Goal: Task Accomplishment & Management: Use online tool/utility

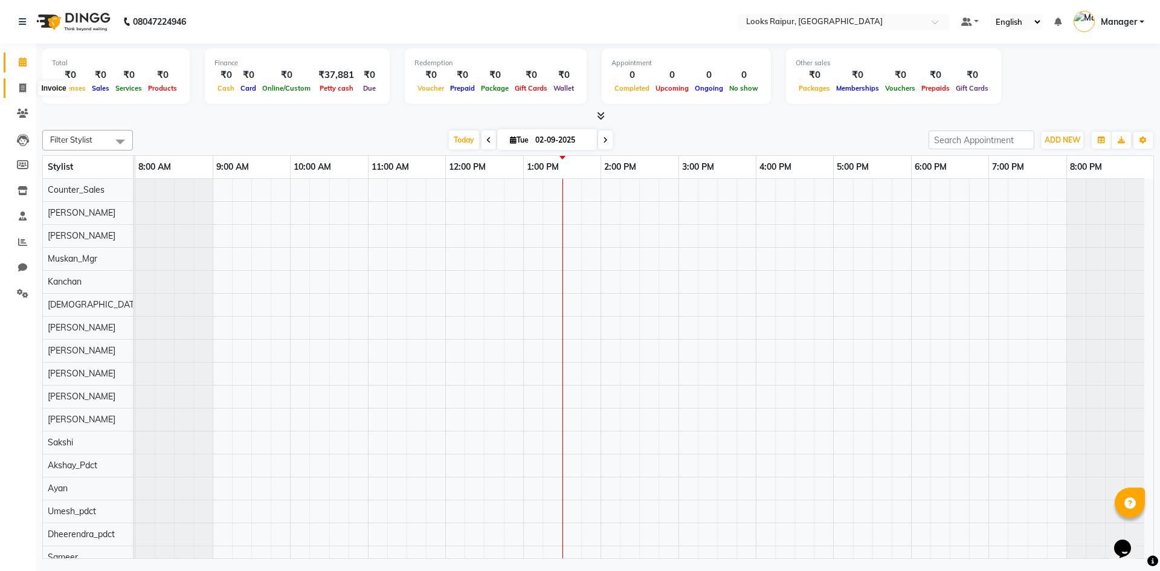
click at [24, 91] on icon at bounding box center [22, 87] width 7 height 9
select select "service"
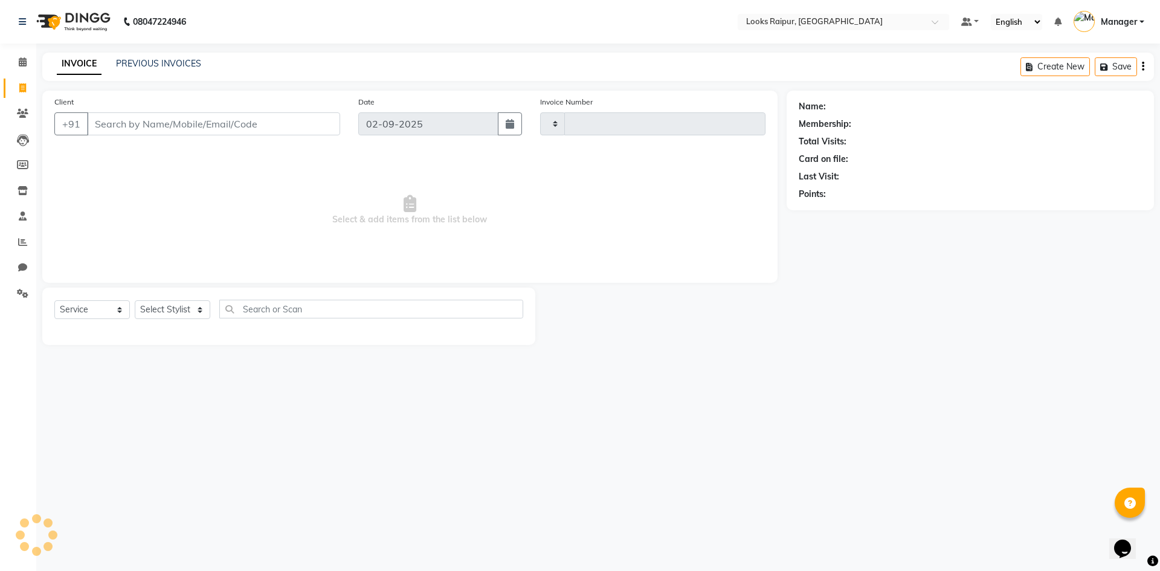
type input "0333"
select select "8606"
click at [160, 309] on select "Select Stylist Akshay_Pdct [PERSON_NAME] [PERSON_NAME] Counter_Sales Dheerendra…" at bounding box center [173, 309] width 76 height 19
select select "85882"
click at [135, 300] on select "Select Stylist Akshay_Pdct [PERSON_NAME] [PERSON_NAME] Counter_Sales Dheerendra…" at bounding box center [173, 309] width 76 height 19
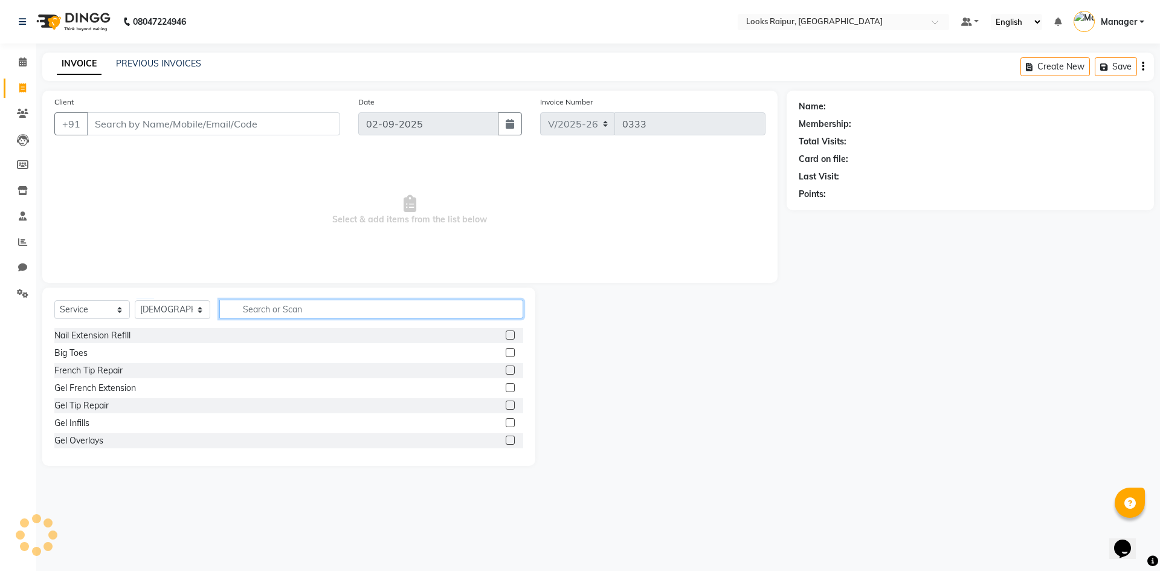
click at [257, 302] on input "text" at bounding box center [371, 309] width 304 height 19
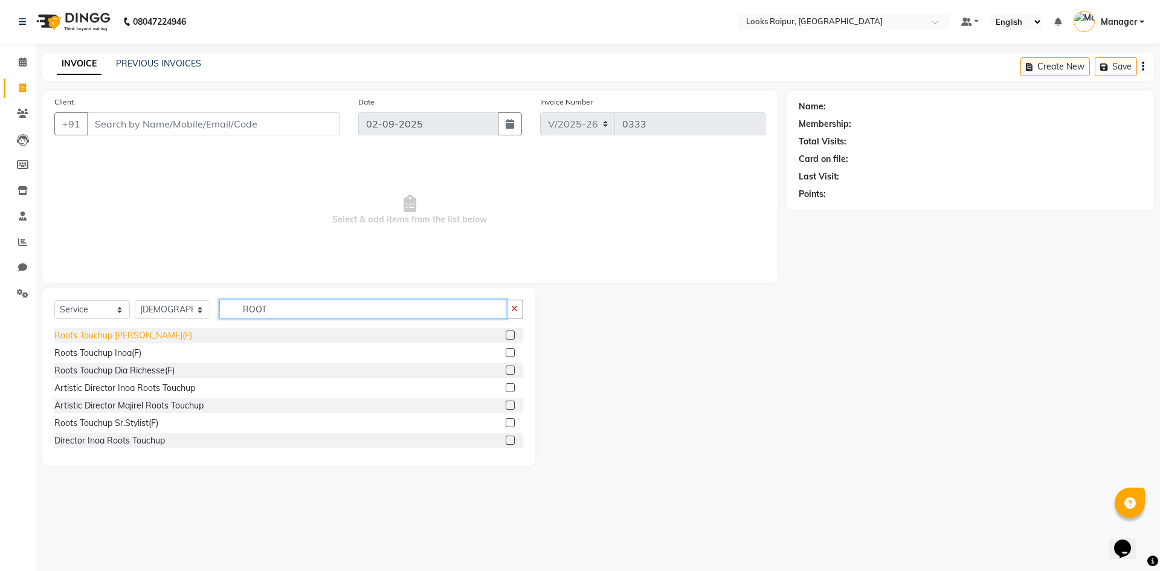
type input "ROOT"
click at [108, 341] on div "Roots Touchup [PERSON_NAME](F)" at bounding box center [123, 335] width 138 height 13
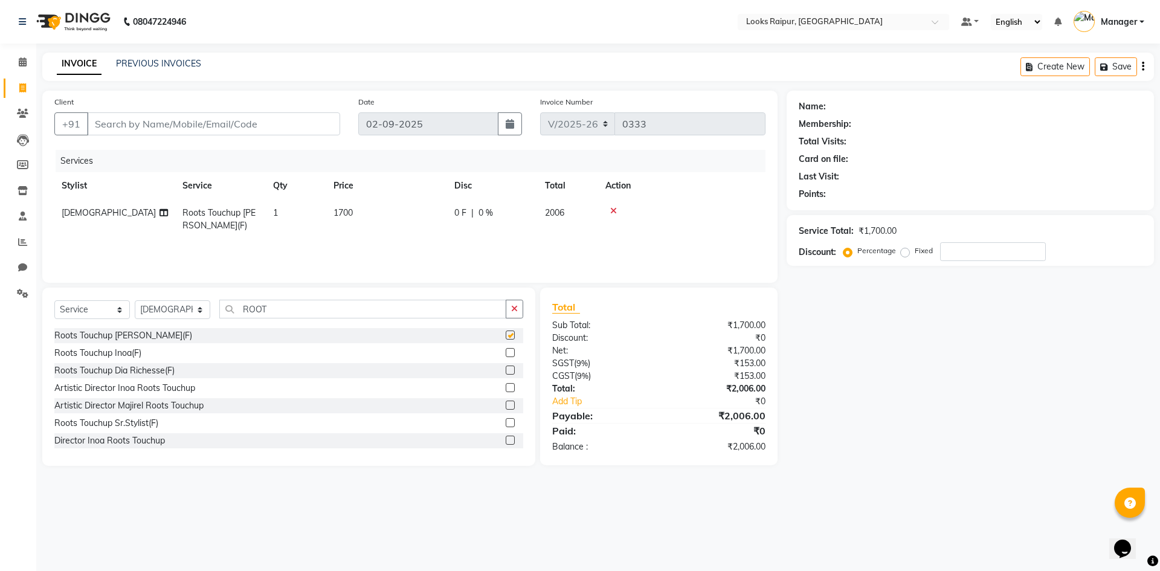
checkbox input "false"
click at [353, 213] on span "1700" at bounding box center [343, 212] width 19 height 11
select select "85882"
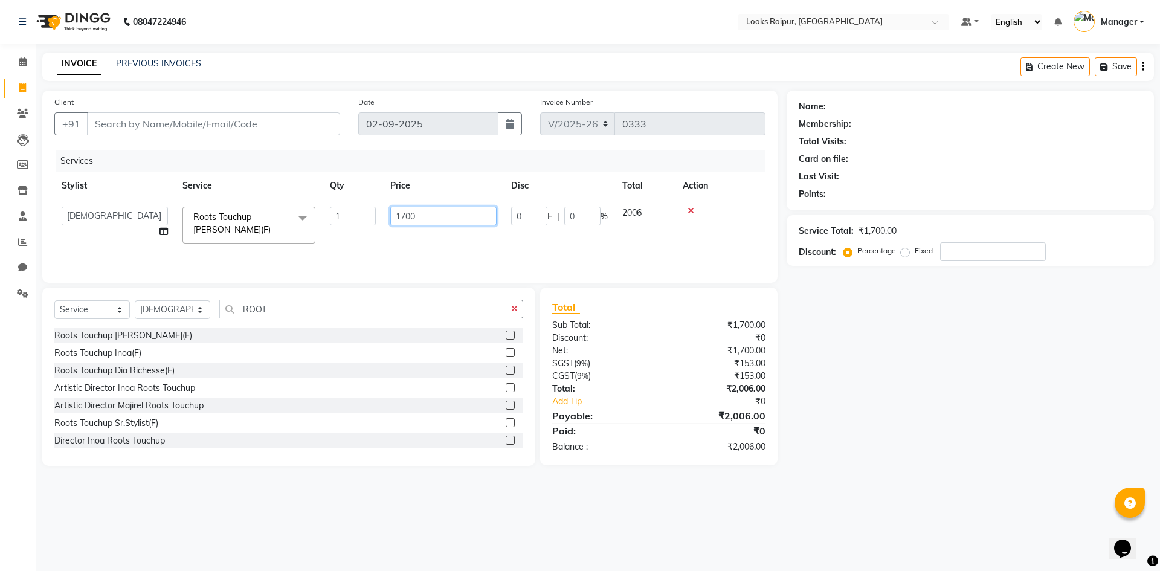
drag, startPoint x: 424, startPoint y: 215, endPoint x: 378, endPoint y: 226, distance: 47.2
click at [379, 226] on tr "Akshay_Pdct [PERSON_NAME] [PERSON_NAME] Counter_Sales Dheerendra_pdct [PERSON_N…" at bounding box center [409, 224] width 711 height 51
type input "1300"
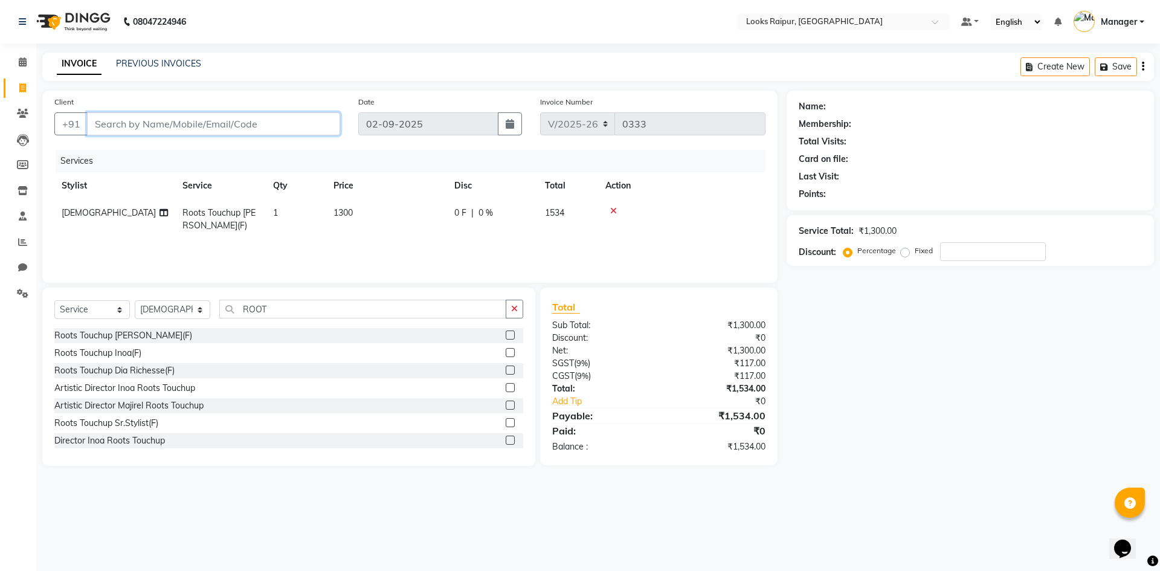
click at [160, 118] on input "Client" at bounding box center [213, 123] width 253 height 23
type input "8"
type input "0"
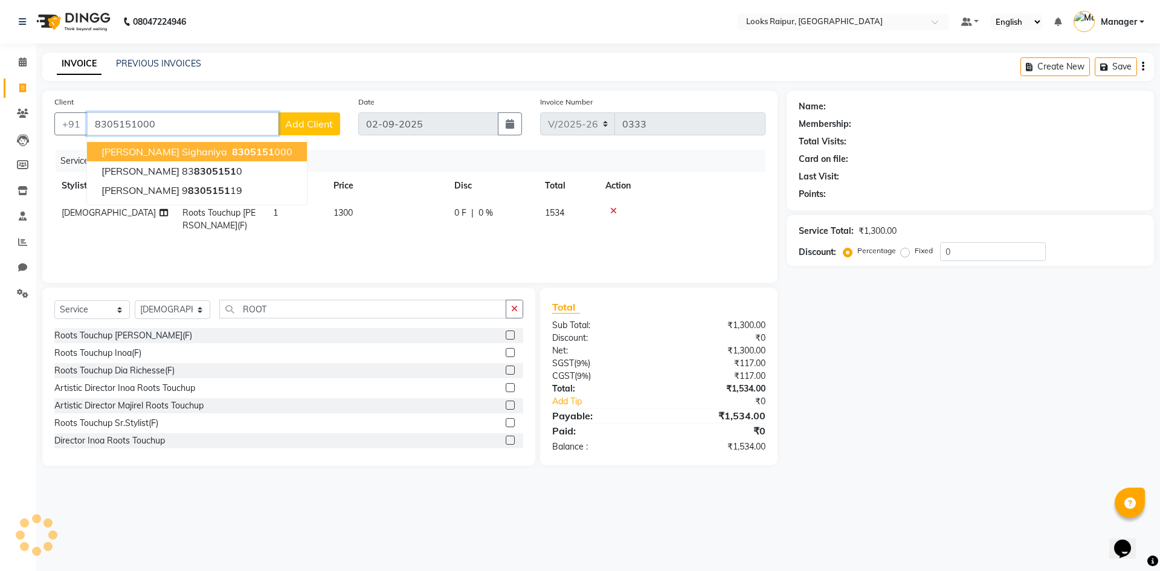
type input "8305151000"
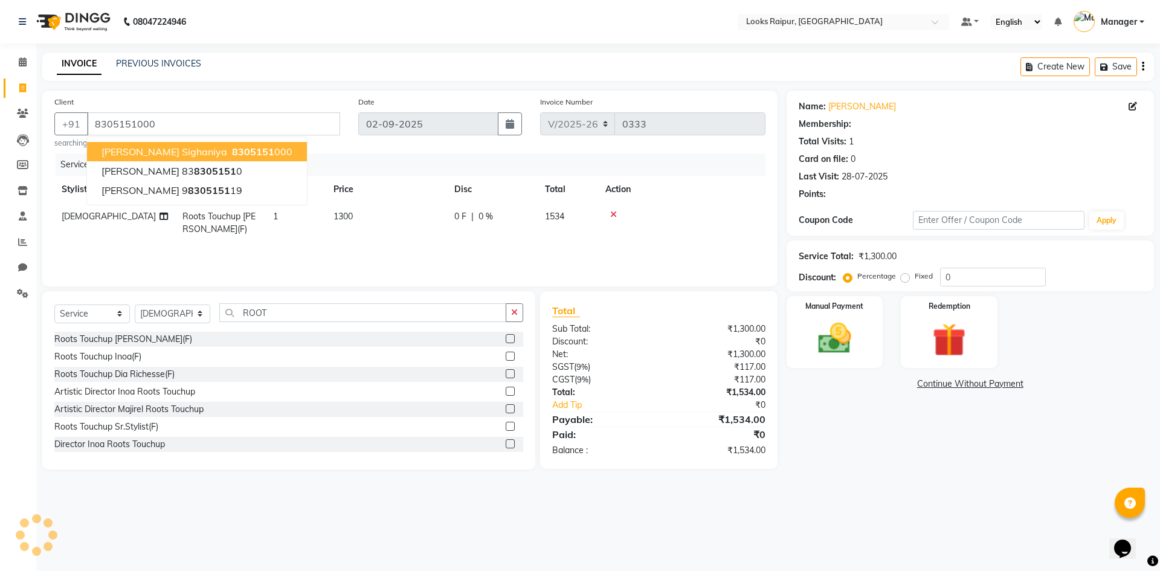
select select "1: Object"
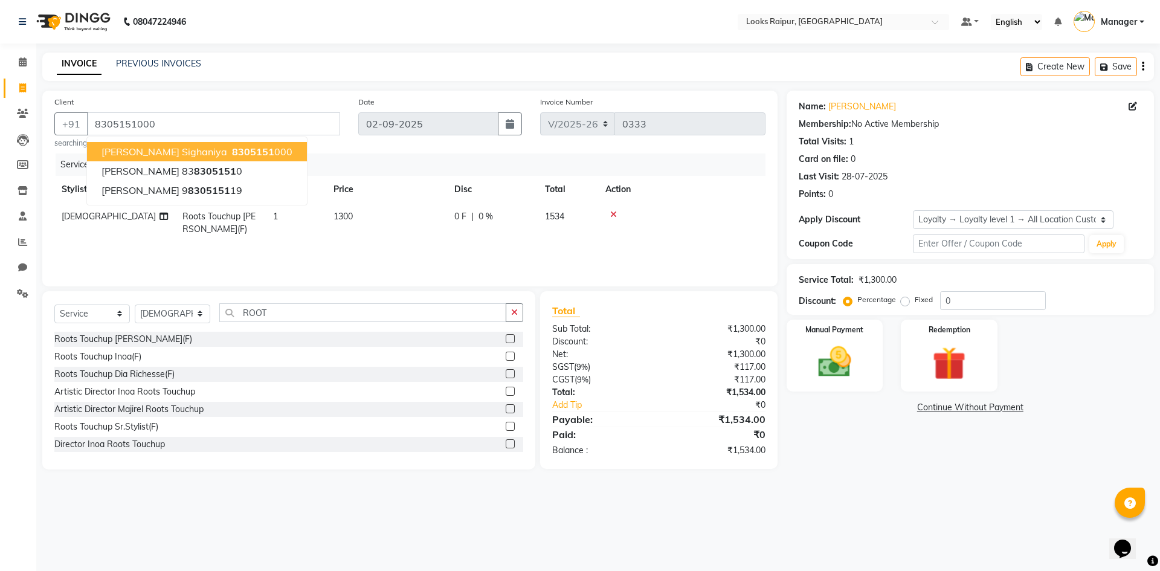
click at [232, 150] on span "8305151" at bounding box center [253, 152] width 42 height 12
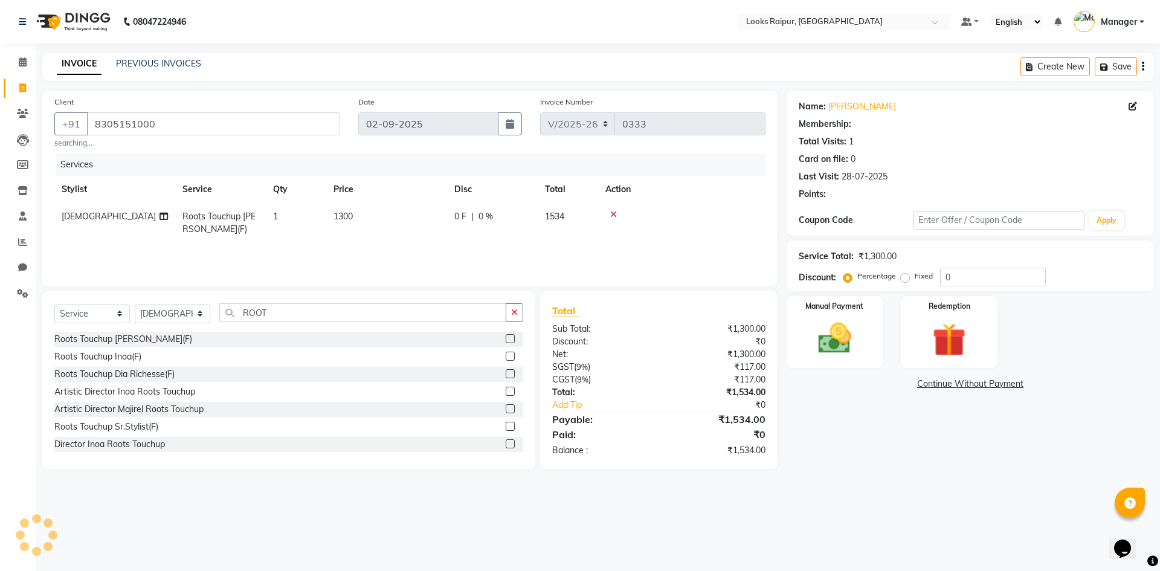
select select "1: Object"
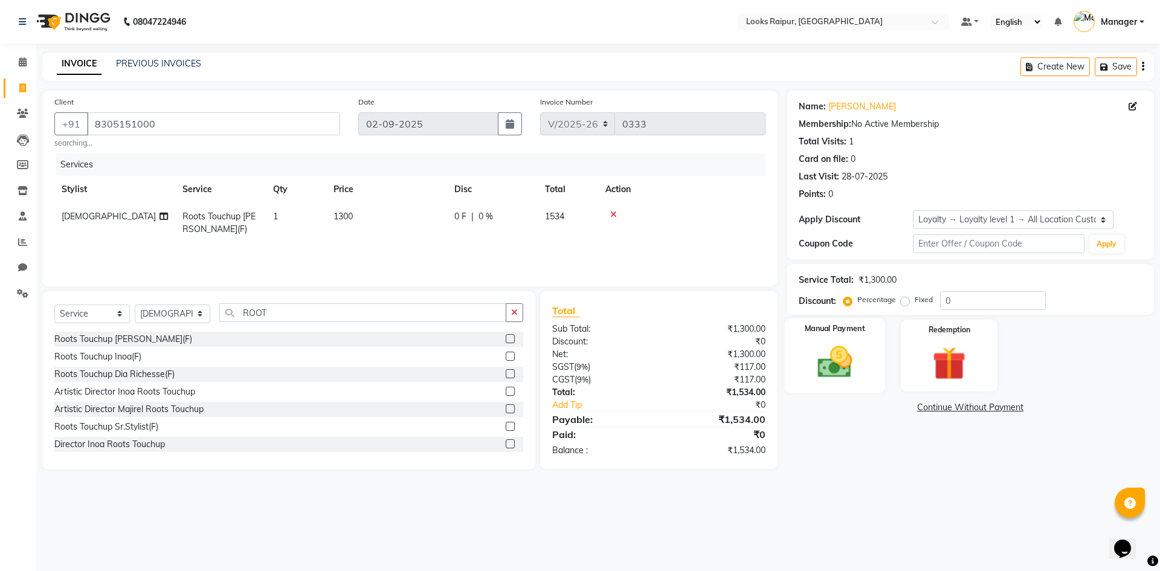
click at [855, 366] on img at bounding box center [835, 362] width 56 height 40
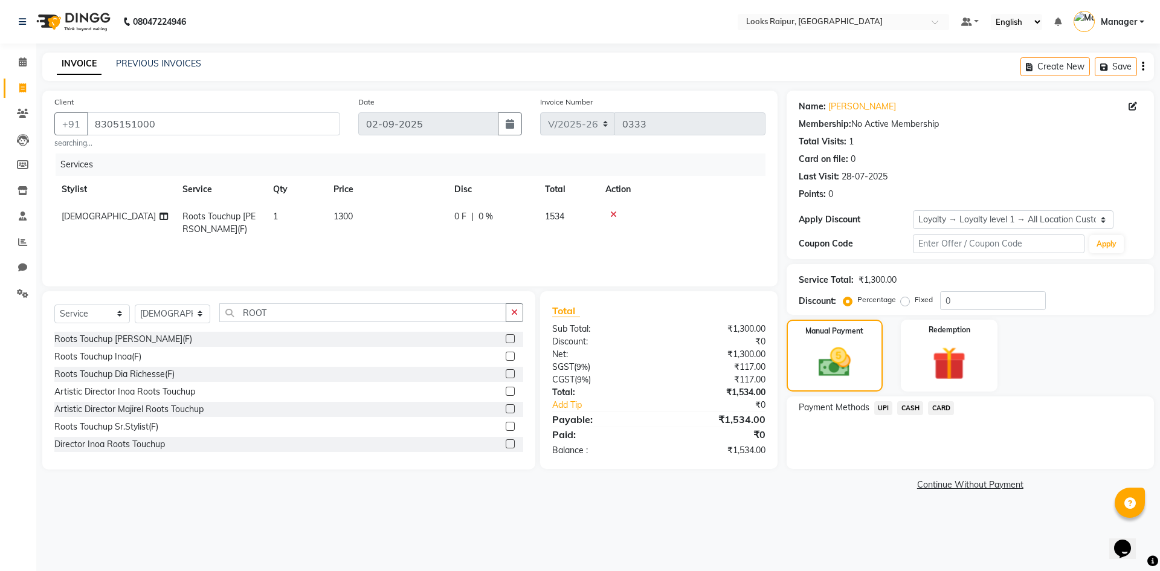
click at [910, 406] on span "CASH" at bounding box center [910, 408] width 26 height 14
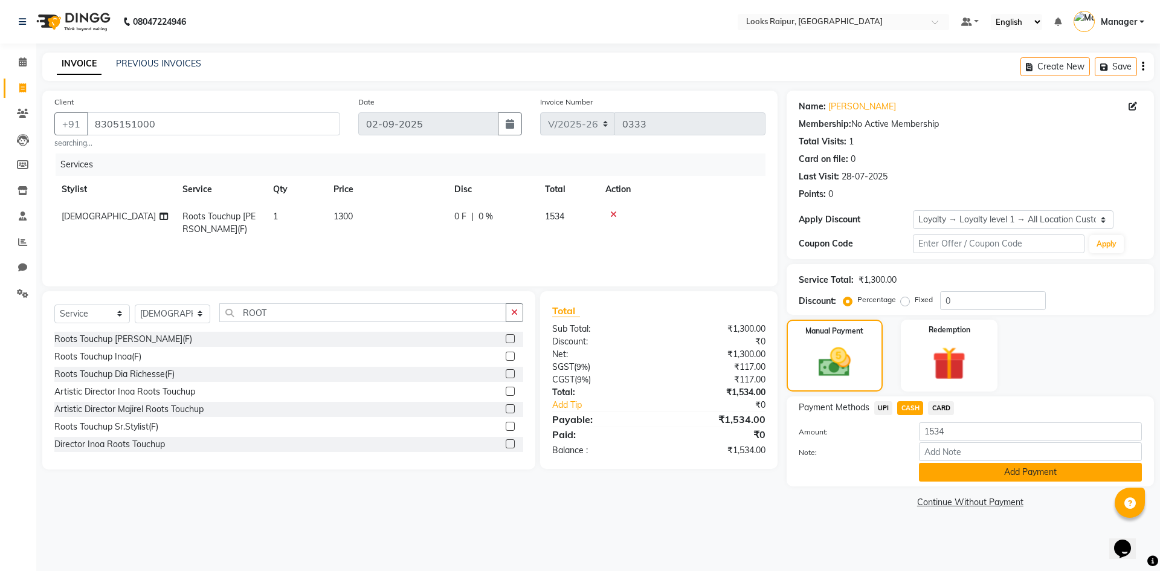
click at [1026, 474] on button "Add Payment" at bounding box center [1030, 472] width 223 height 19
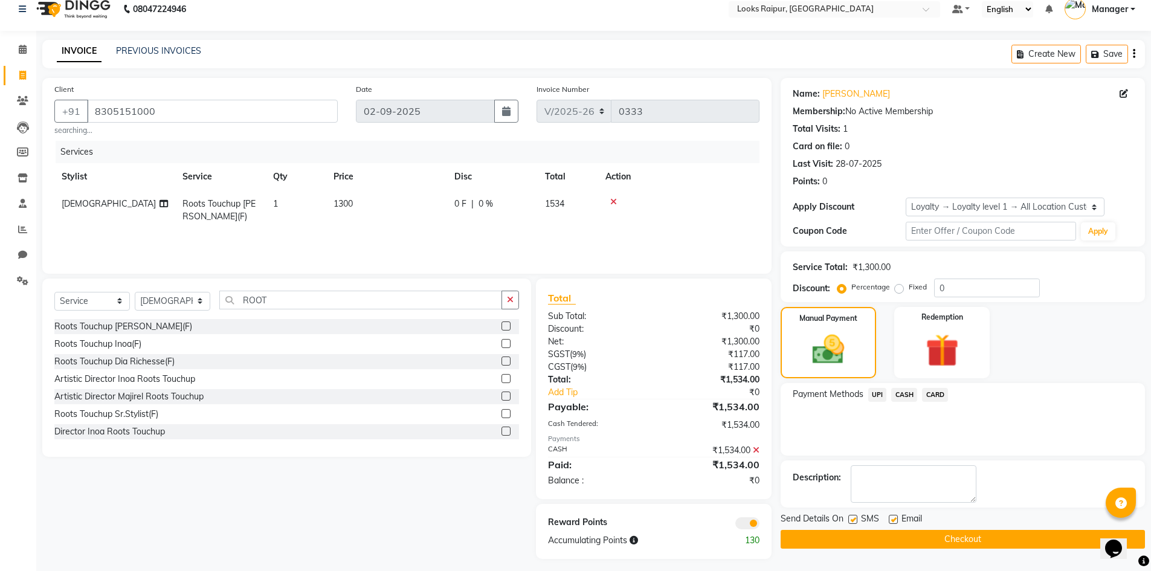
scroll to position [19, 0]
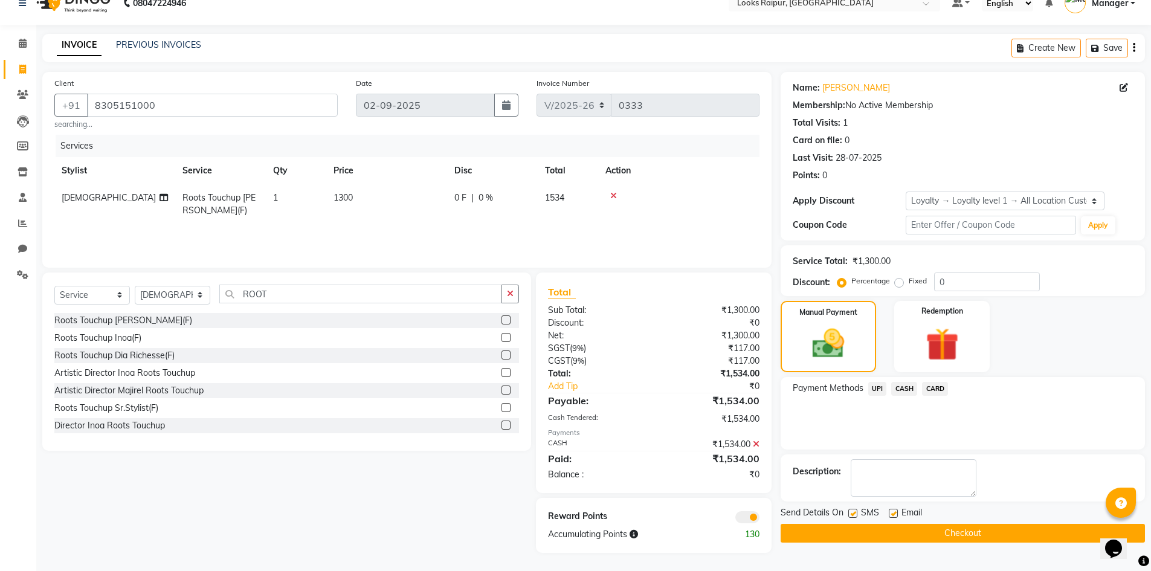
click at [984, 535] on button "Checkout" at bounding box center [963, 533] width 364 height 19
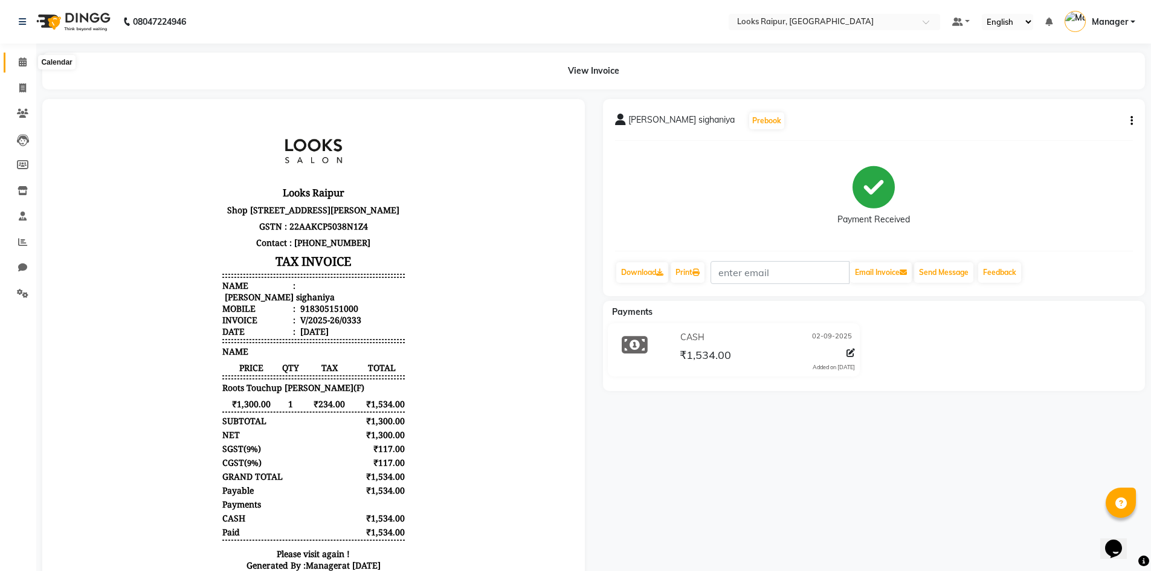
click at [16, 61] on span at bounding box center [22, 63] width 21 height 14
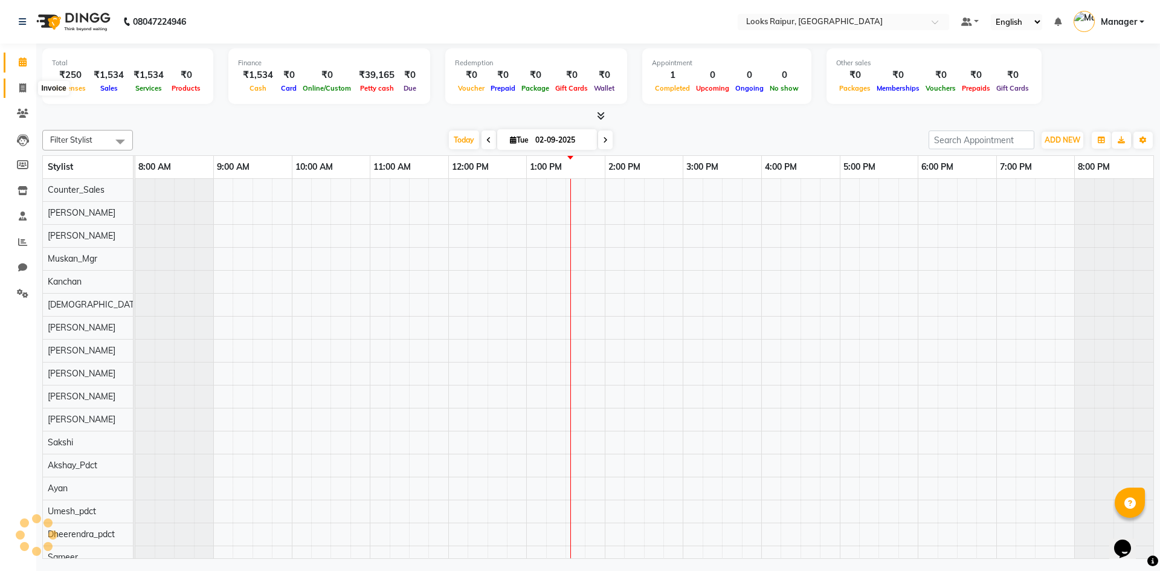
click at [22, 89] on icon at bounding box center [22, 87] width 7 height 9
select select "8606"
select select "service"
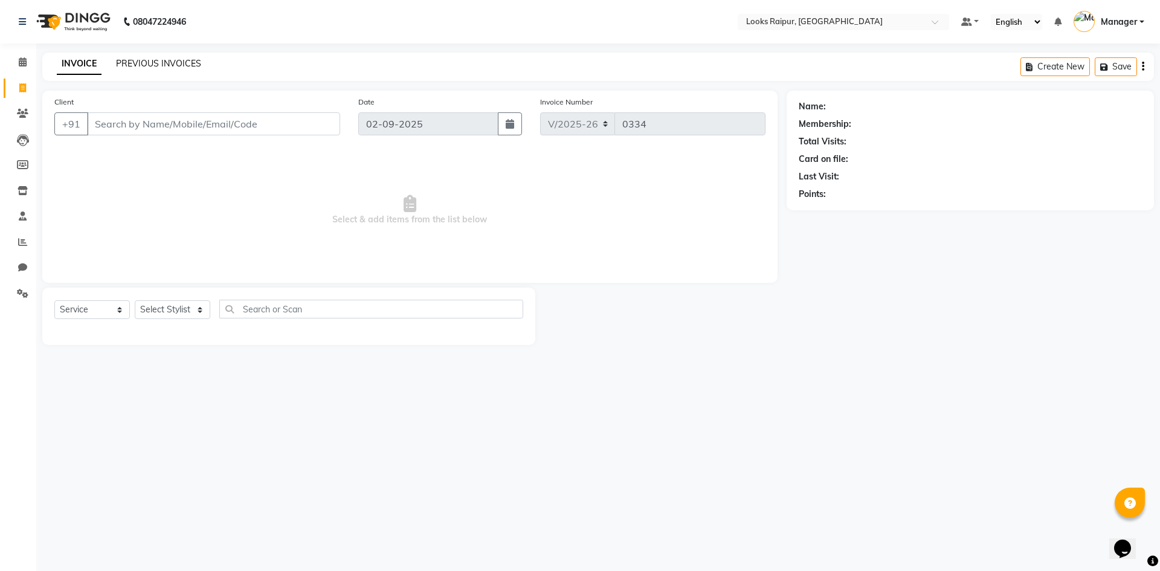
click at [178, 62] on link "PREVIOUS INVOICES" at bounding box center [158, 63] width 85 height 11
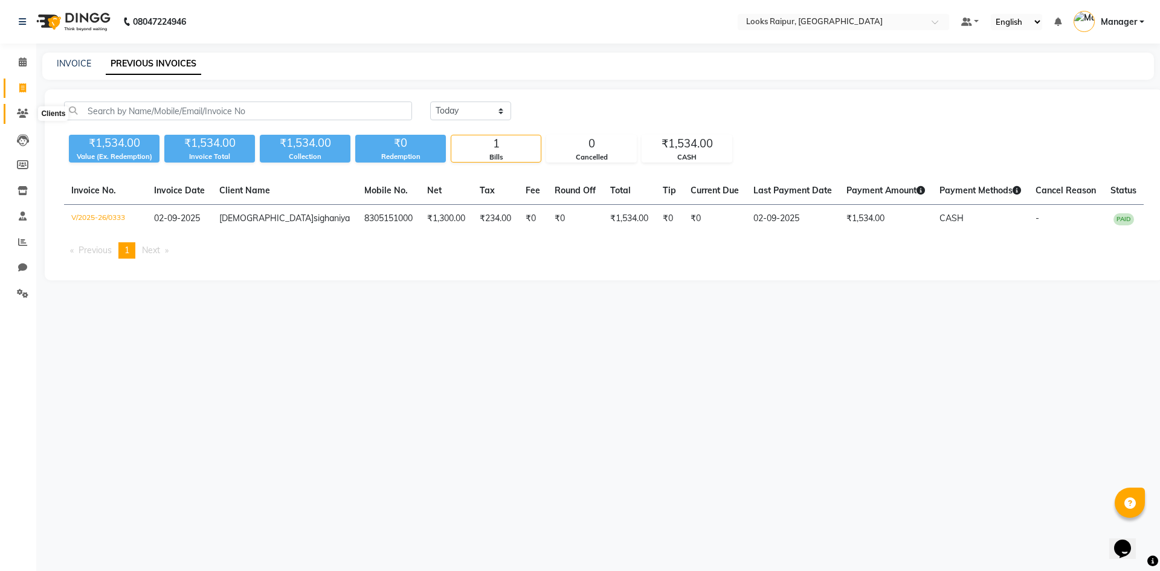
click at [26, 111] on icon at bounding box center [22, 113] width 11 height 9
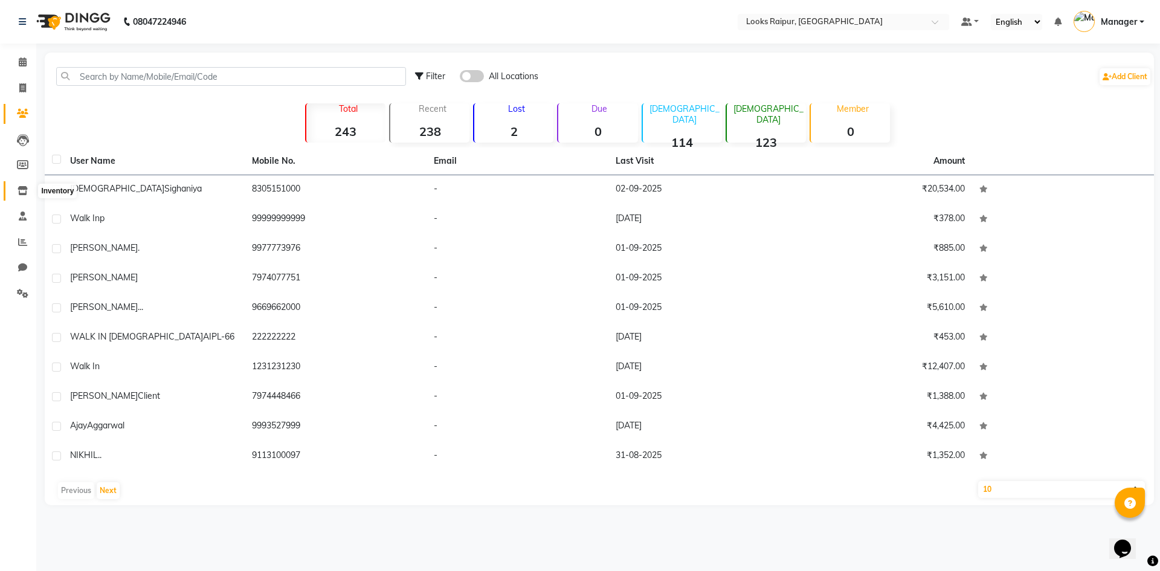
click at [21, 193] on icon at bounding box center [23, 190] width 10 height 9
select select
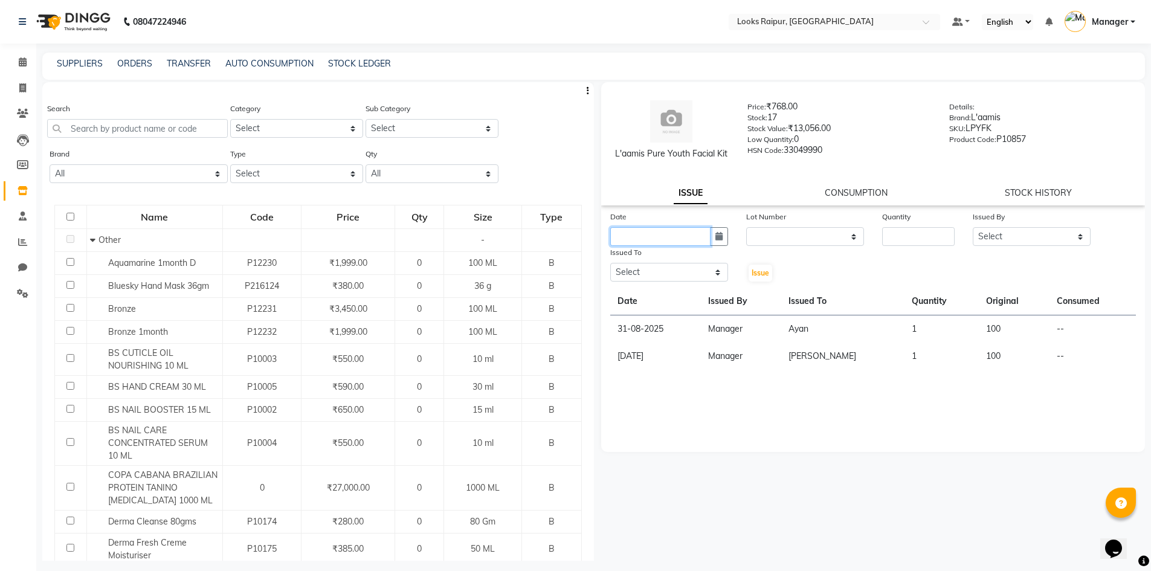
click at [675, 242] on input "text" at bounding box center [660, 236] width 100 height 19
select select "9"
select select "2025"
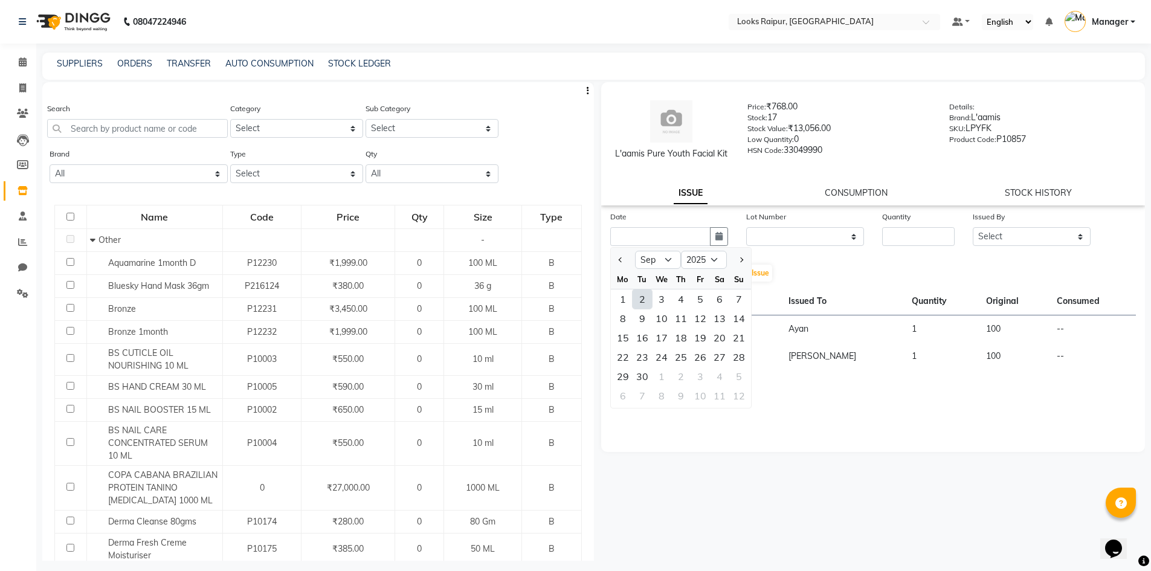
click at [140, 117] on div "Search" at bounding box center [137, 120] width 181 height 36
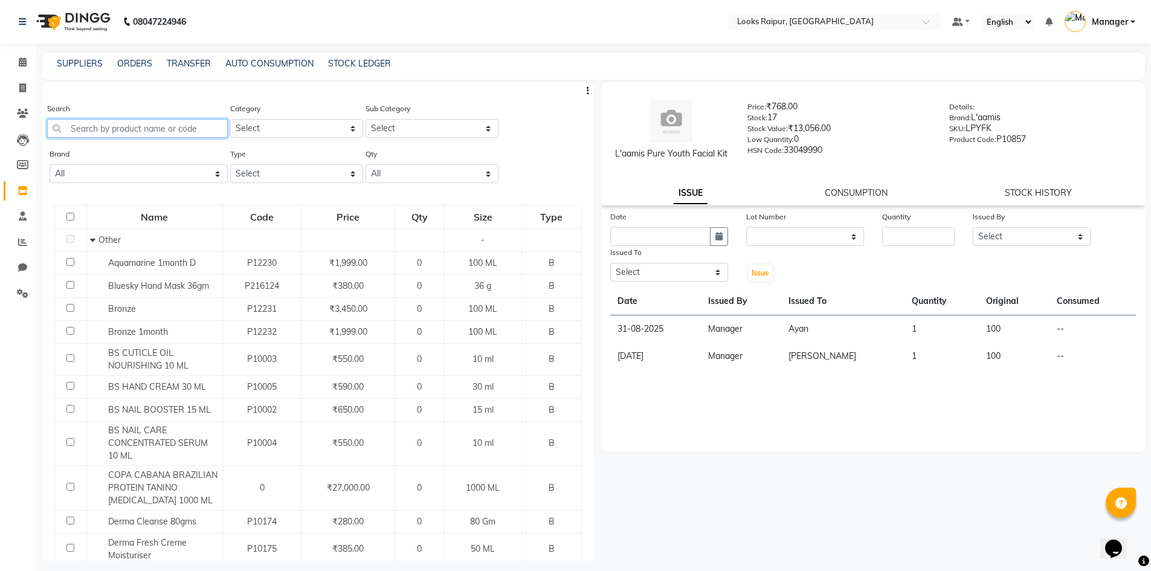
click at [163, 134] on input "text" at bounding box center [137, 128] width 181 height 19
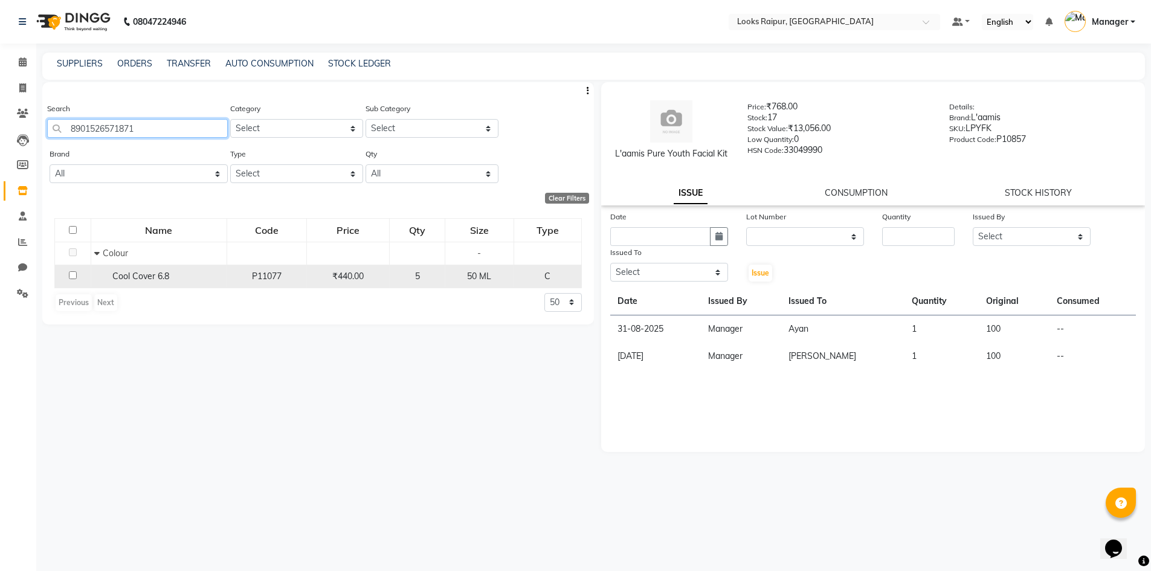
type input "8901526571871"
click at [114, 272] on span "Cool Cover 6.8" at bounding box center [140, 276] width 57 height 11
select select
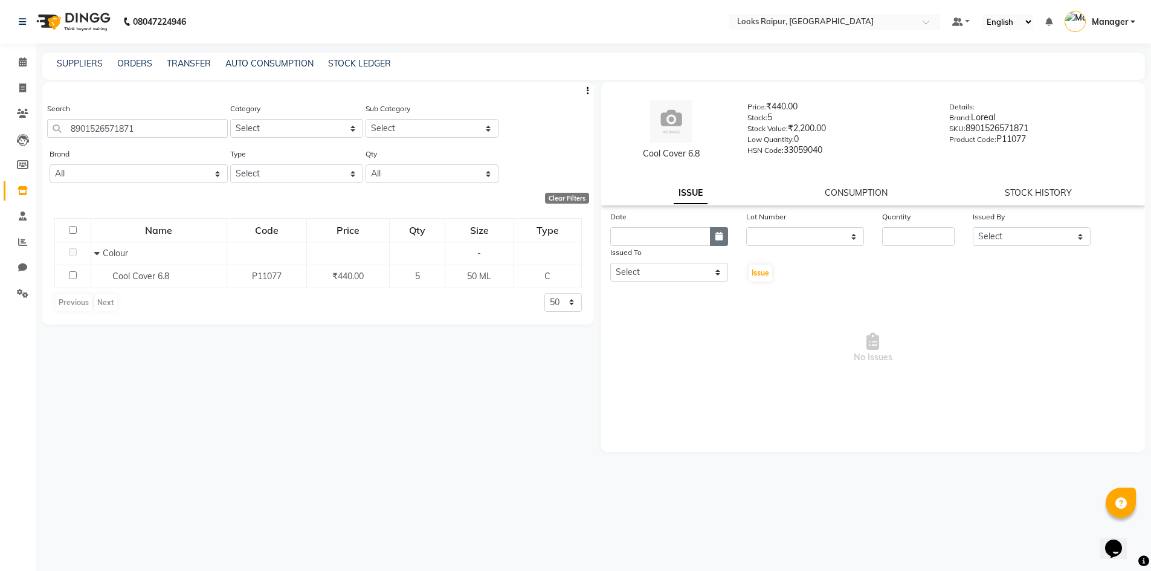
click at [714, 235] on button "button" at bounding box center [719, 236] width 18 height 19
select select "9"
select select "2025"
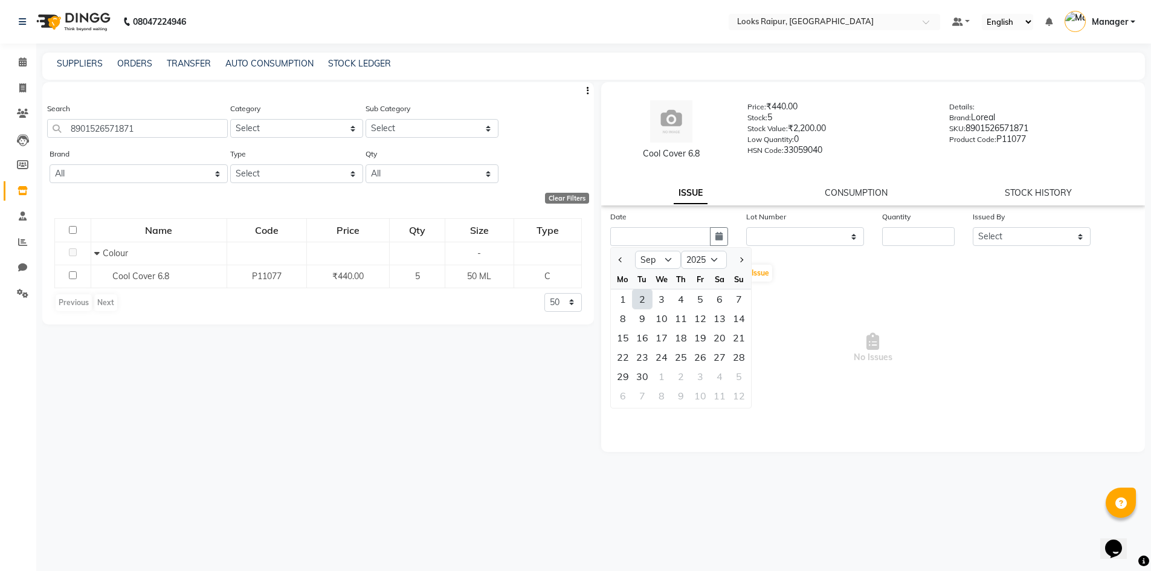
click at [643, 296] on div "2" at bounding box center [642, 298] width 19 height 19
type input "02-09-2025"
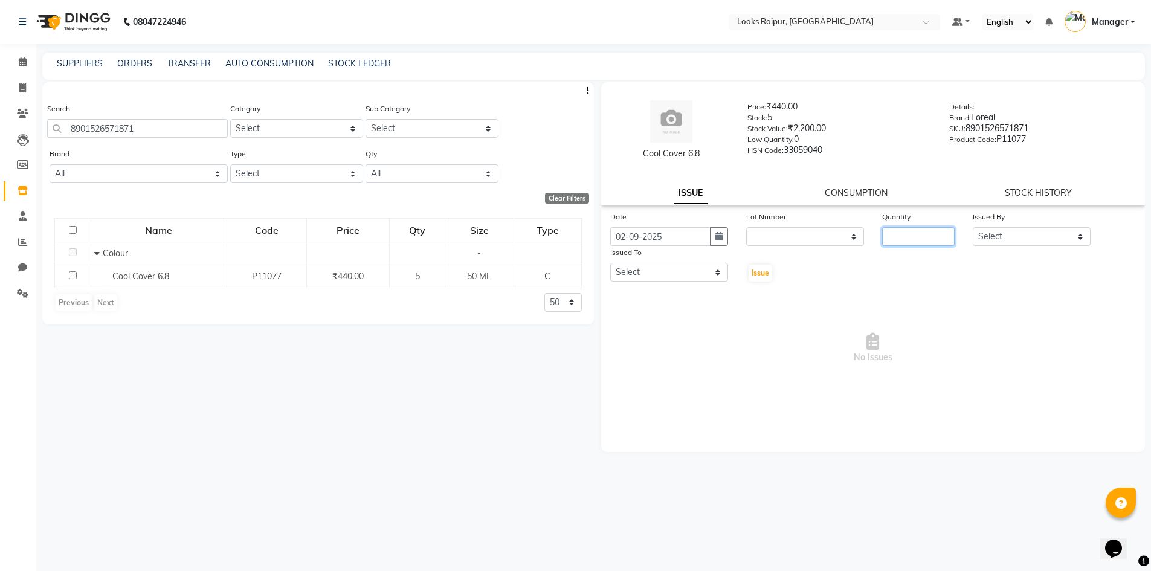
click at [897, 239] on input "number" at bounding box center [918, 236] width 73 height 19
type input "1"
click at [959, 278] on div "Date [DATE] Lot Number None Quantity 1 Issued By Select Akshay_Pdct [PERSON_NAM…" at bounding box center [873, 246] width 545 height 73
click at [1023, 225] on div "Issued By" at bounding box center [1032, 218] width 118 height 17
click at [1019, 233] on select "Select Akshay_Pdct [PERSON_NAME] [PERSON_NAME] Counter_Sales Dheerendra_pdct [P…" at bounding box center [1032, 236] width 118 height 19
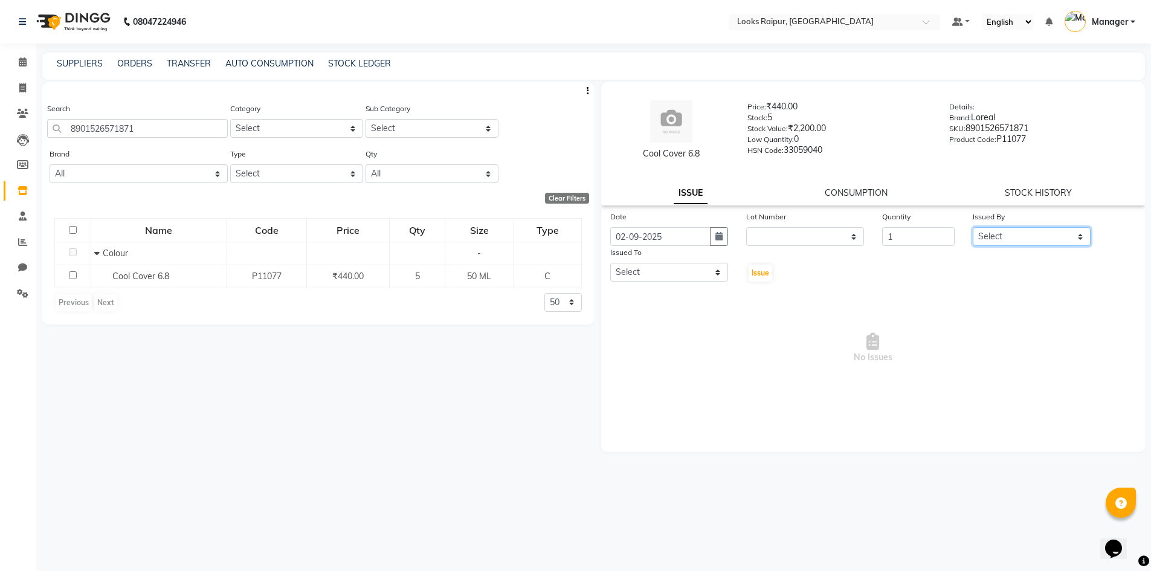
select select "85795"
click at [973, 227] on select "Select Akshay_Pdct [PERSON_NAME] [PERSON_NAME] Counter_Sales Dheerendra_pdct [P…" at bounding box center [1032, 236] width 118 height 19
click at [654, 269] on select "Select Akshay_Pdct [PERSON_NAME] [PERSON_NAME] Counter_Sales Dheerendra_pdct [P…" at bounding box center [669, 272] width 118 height 19
select select "85882"
click at [610, 263] on select "Select Akshay_Pdct [PERSON_NAME] [PERSON_NAME] Counter_Sales Dheerendra_pdct [P…" at bounding box center [669, 272] width 118 height 19
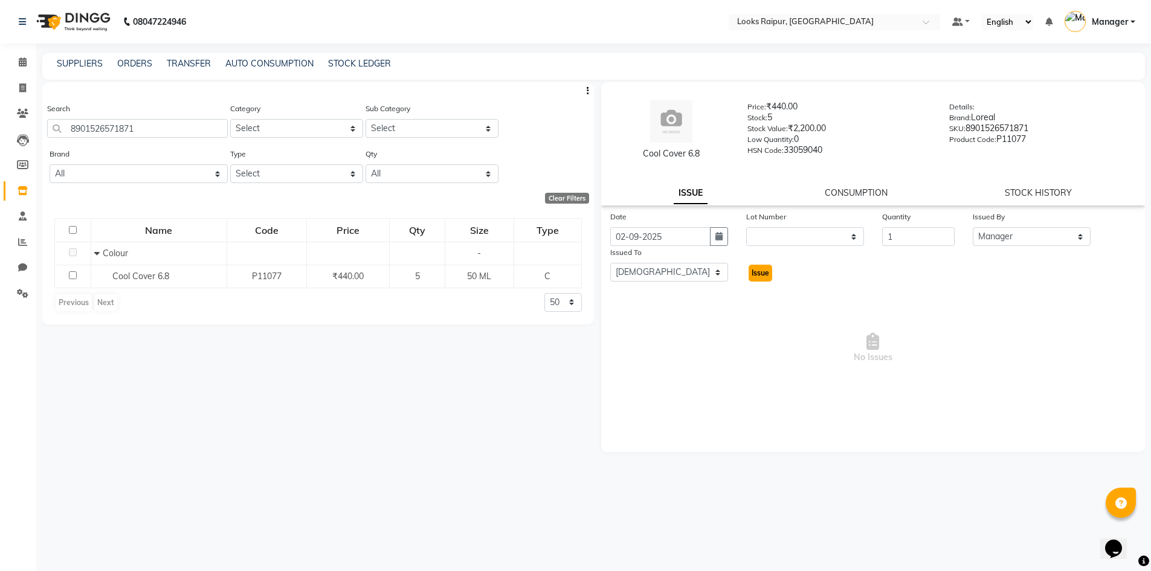
click at [764, 275] on span "Issue" at bounding box center [761, 272] width 18 height 9
select select
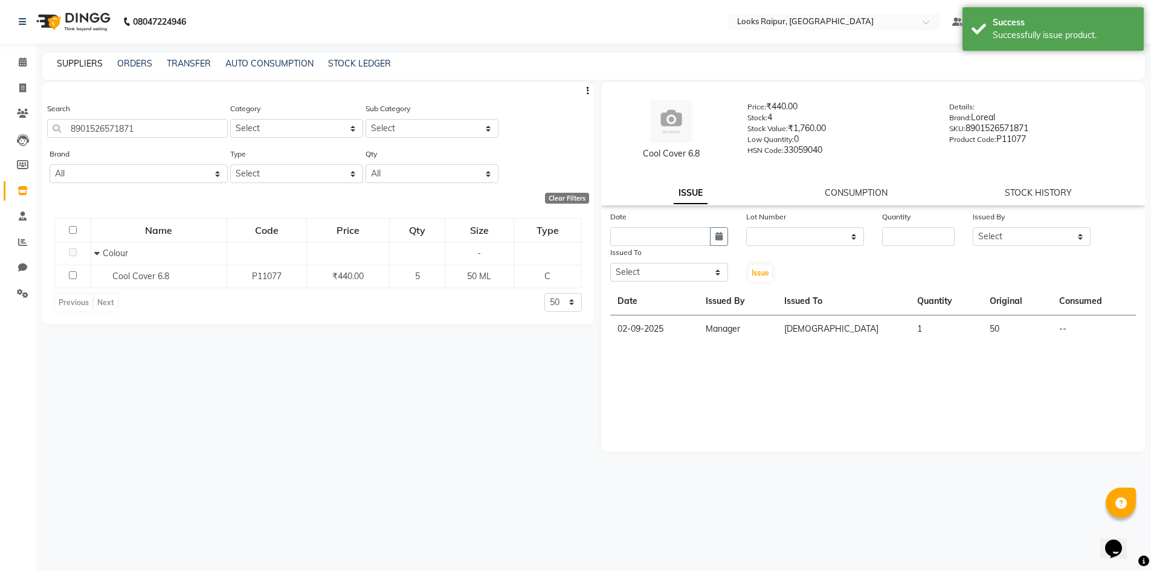
click at [100, 63] on link "SUPPLIERS" at bounding box center [80, 63] width 46 height 11
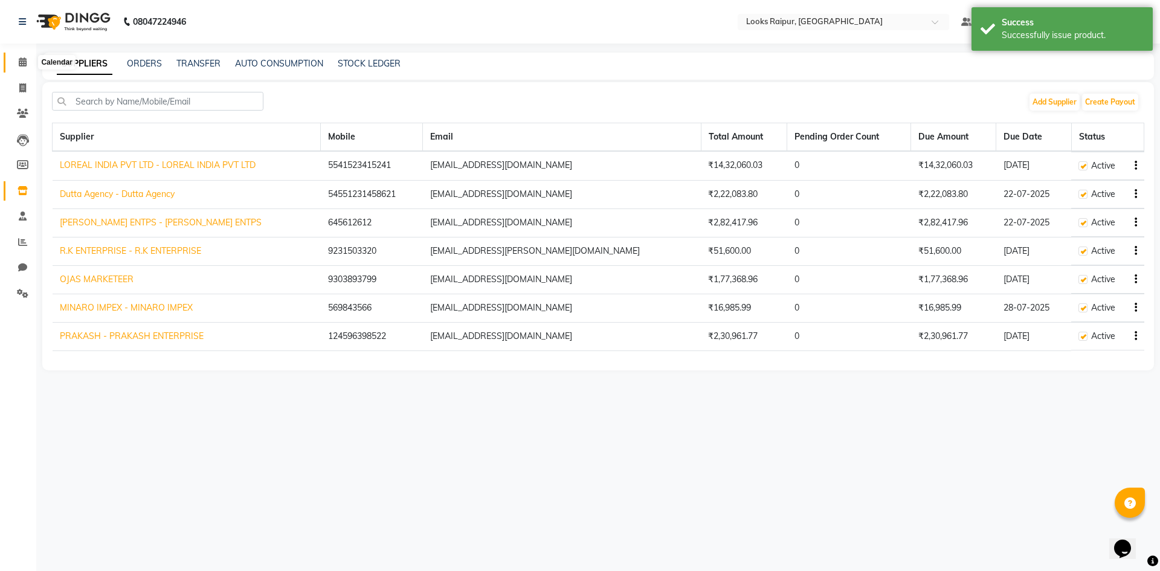
click at [25, 58] on icon at bounding box center [23, 61] width 8 height 9
